Goal: Task Accomplishment & Management: Manage account settings

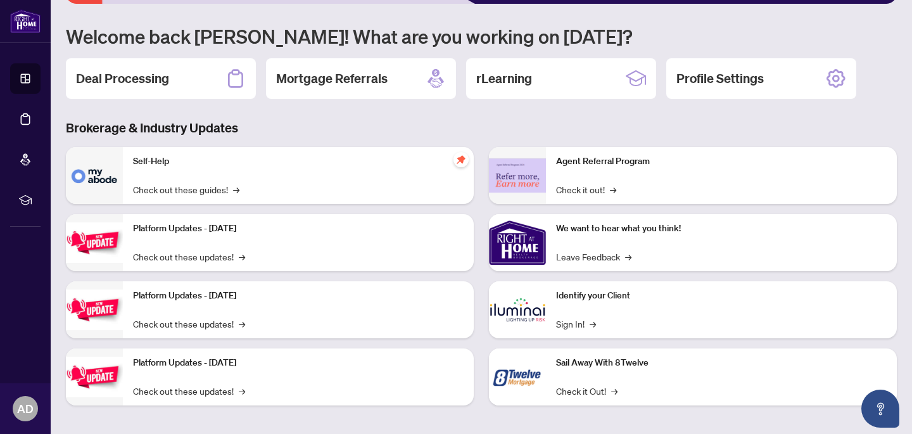
scroll to position [108, 0]
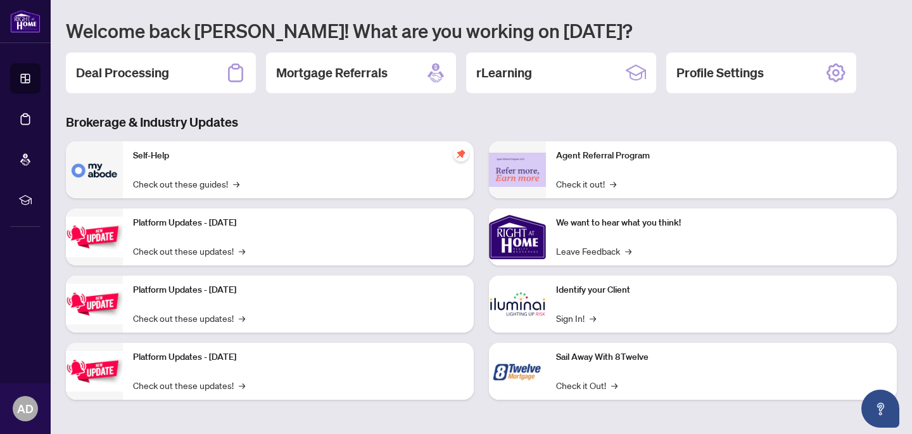
click at [595, 294] on p "Identify your Client" at bounding box center [721, 290] width 331 height 14
click at [577, 320] on link "Sign In! →" at bounding box center [576, 318] width 40 height 14
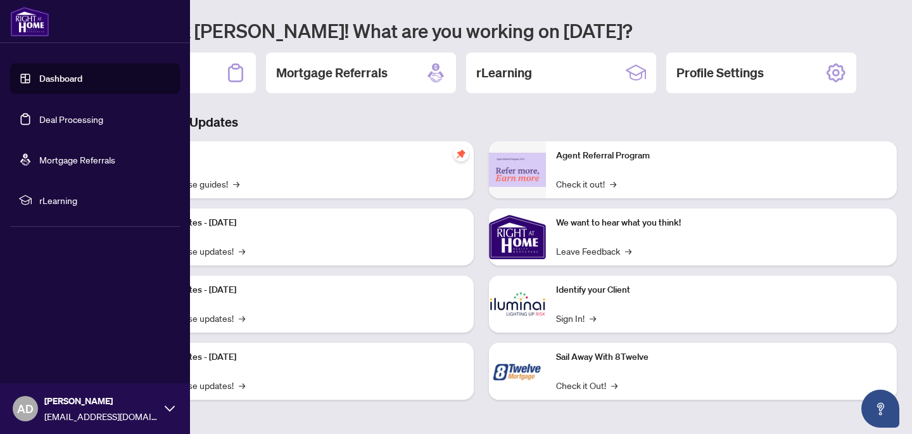
click at [54, 122] on link "Deal Processing" at bounding box center [71, 118] width 64 height 11
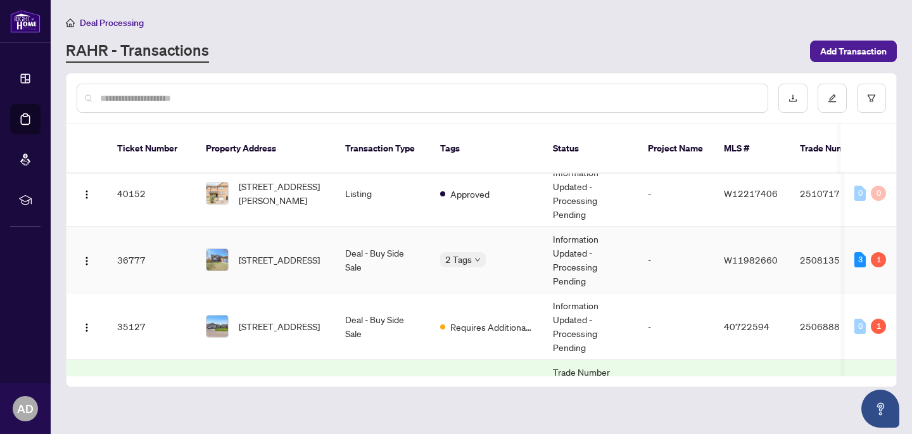
scroll to position [202, 0]
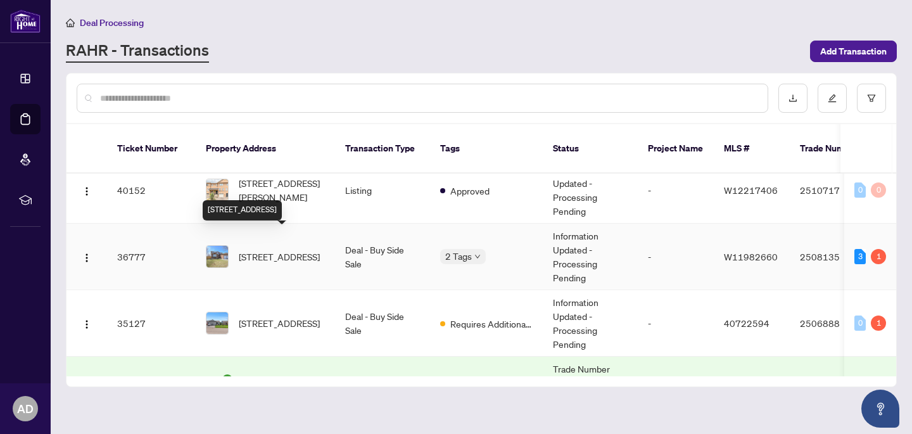
click at [269, 249] on span "2015 Madden Blvd, Oakville, Ontario L6H 3L7, Canada" at bounding box center [279, 256] width 81 height 14
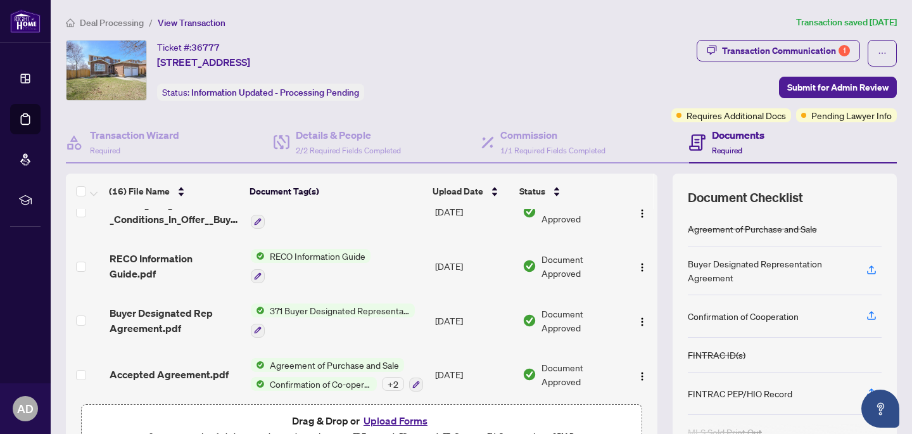
scroll to position [664, 0]
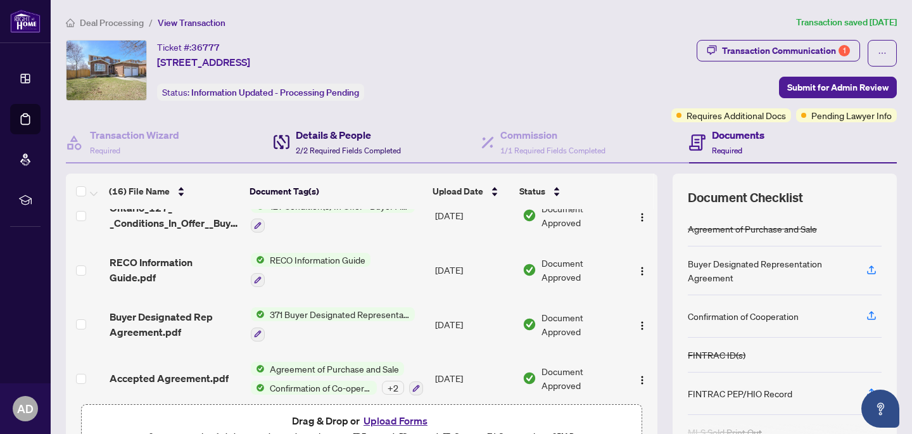
click at [348, 136] on h4 "Details & People" at bounding box center [348, 134] width 105 height 15
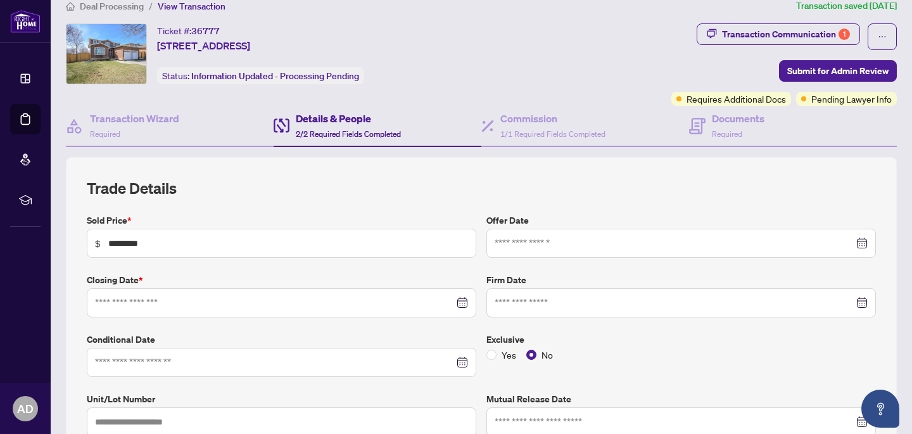
type input "**********"
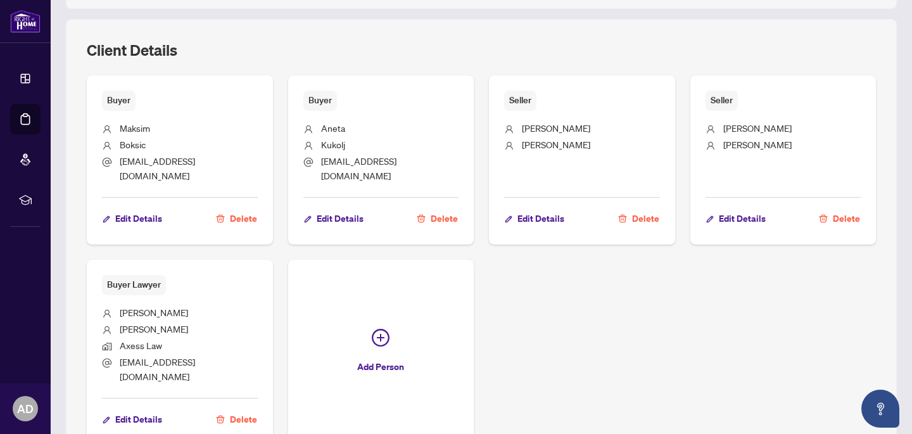
scroll to position [735, 0]
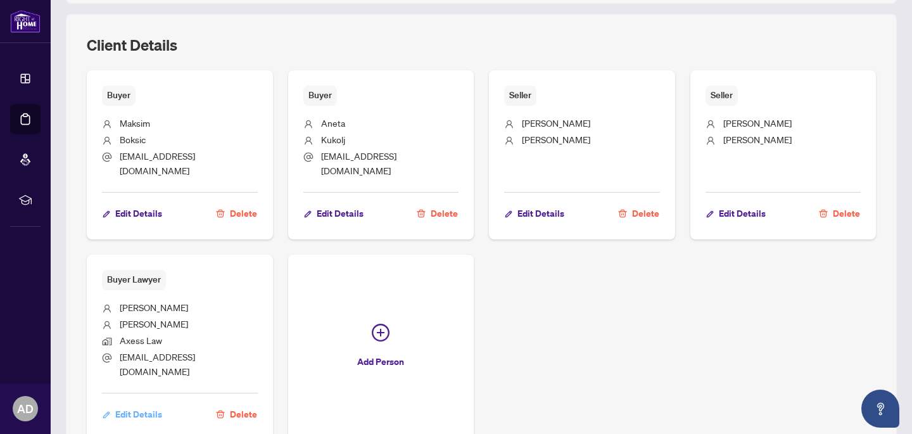
click at [135, 404] on span "Edit Details" at bounding box center [138, 414] width 47 height 20
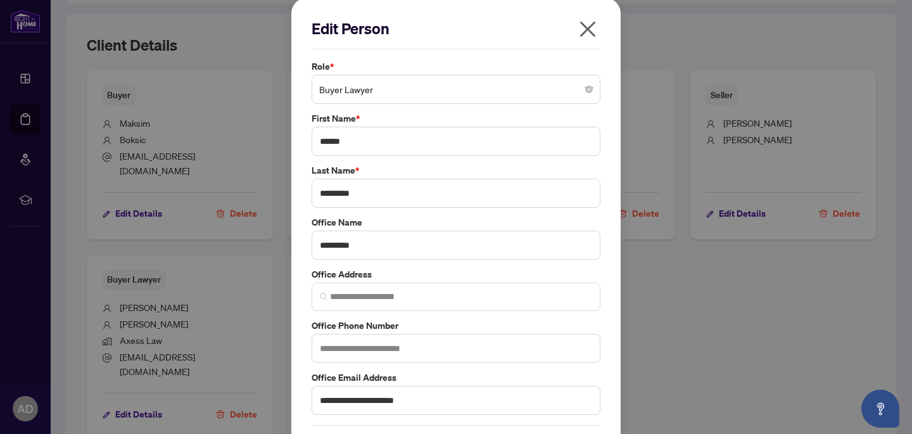
scroll to position [0, 0]
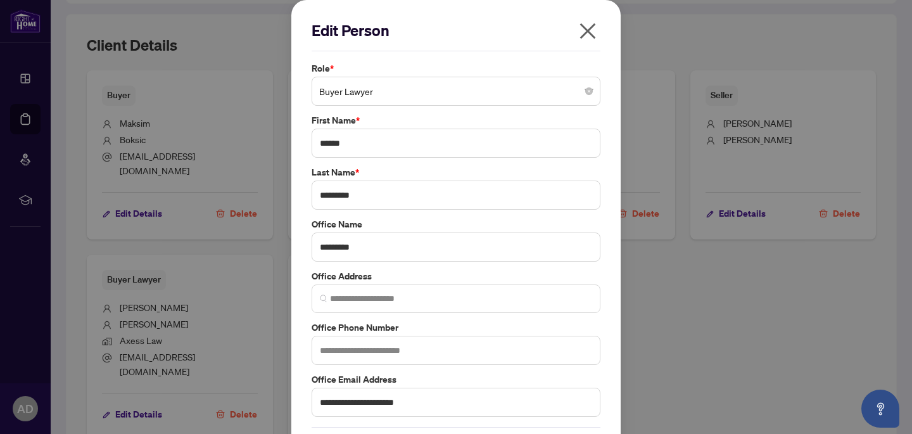
click at [580, 33] on icon "close" at bounding box center [588, 31] width 20 height 20
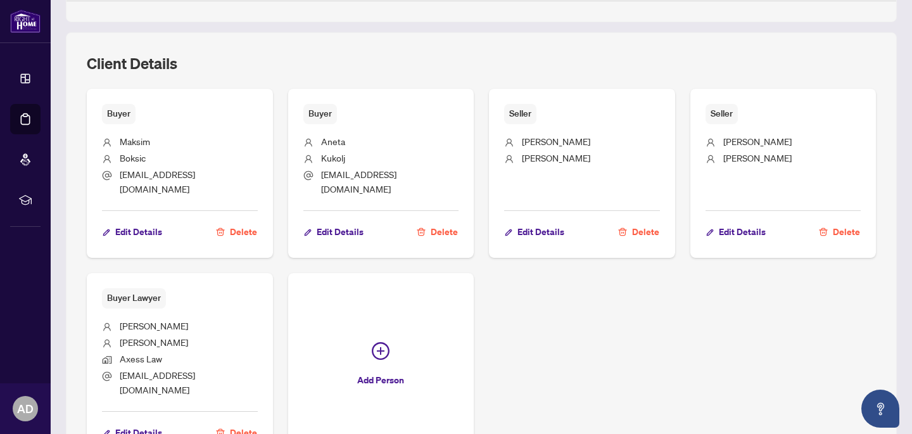
scroll to position [713, 0]
